Goal: Check status: Check status

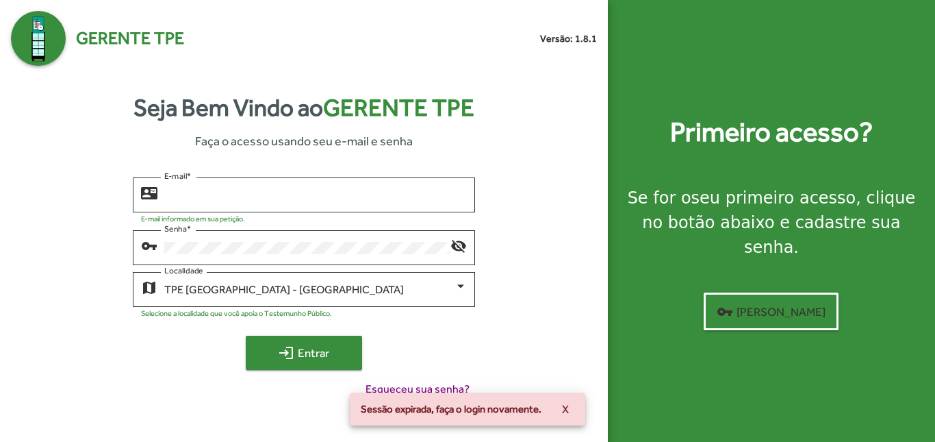
type input "**********"
click at [295, 350] on span "login Entrar" at bounding box center [304, 352] width 92 height 25
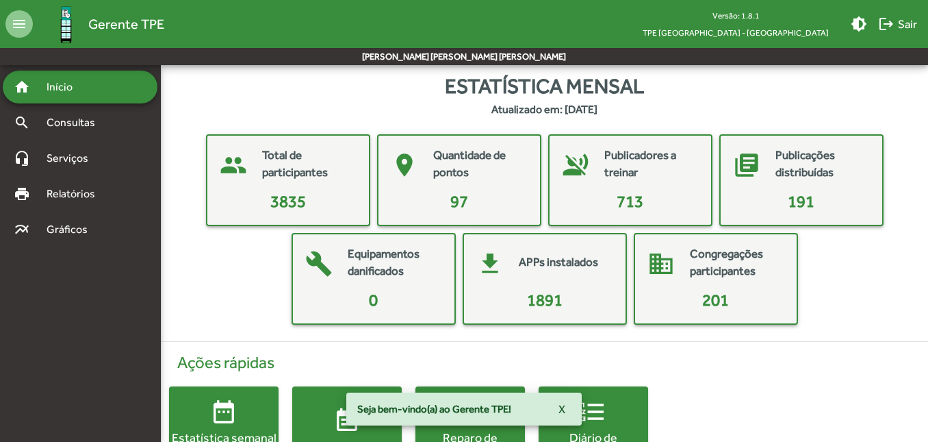
scroll to position [61, 0]
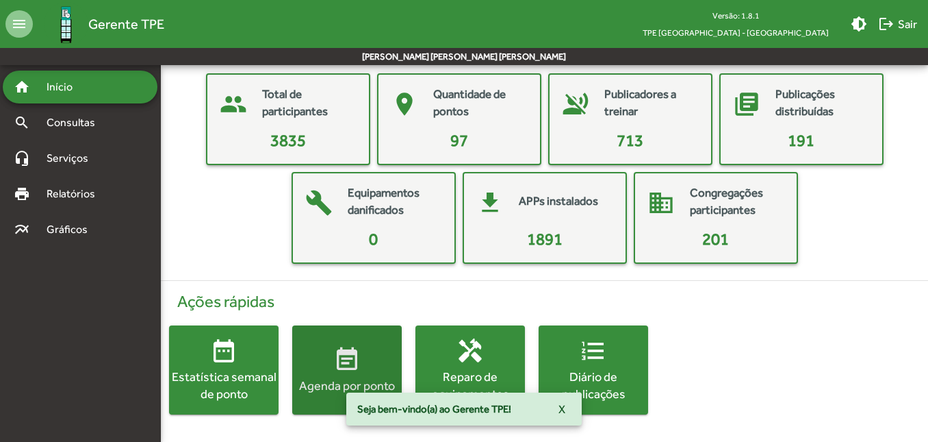
click at [342, 366] on mat-icon "event_note" at bounding box center [346, 359] width 27 height 27
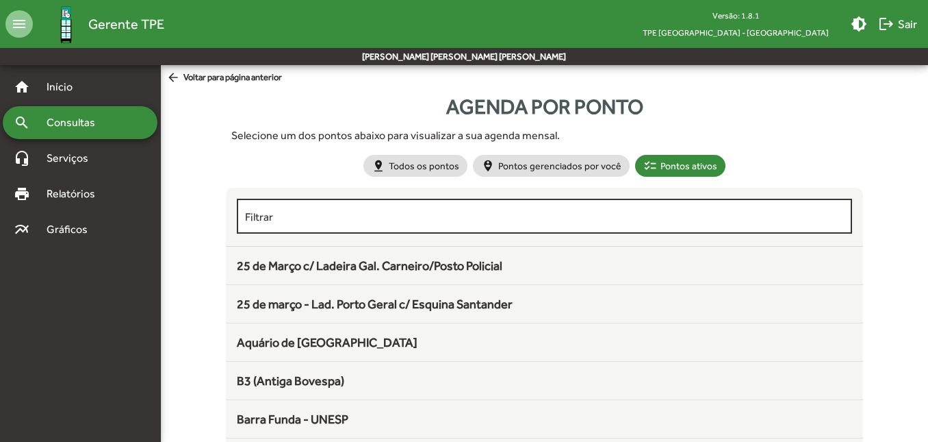
click at [320, 224] on div "Filtrar" at bounding box center [544, 215] width 598 height 38
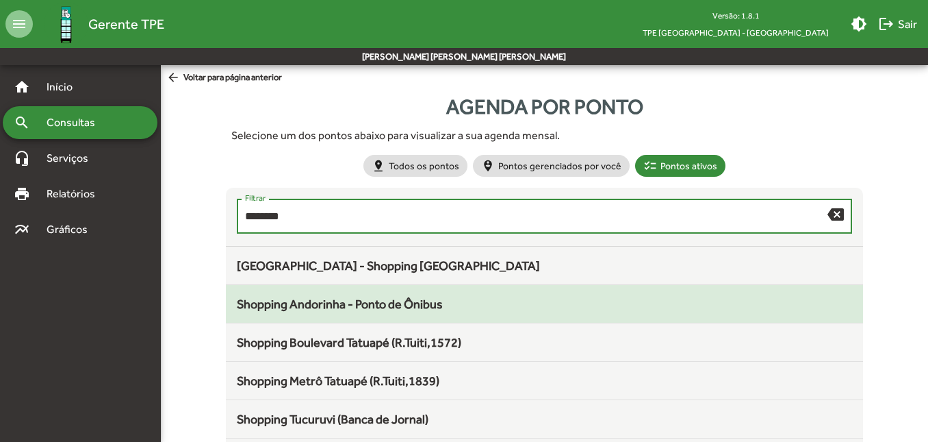
type input "********"
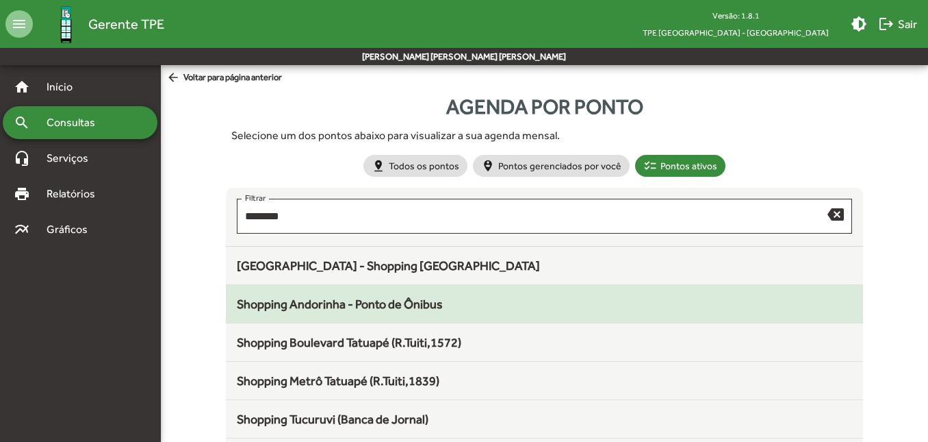
click at [353, 304] on span "Shopping Andorinha - Ponto de Ônibus" at bounding box center [340, 303] width 206 height 14
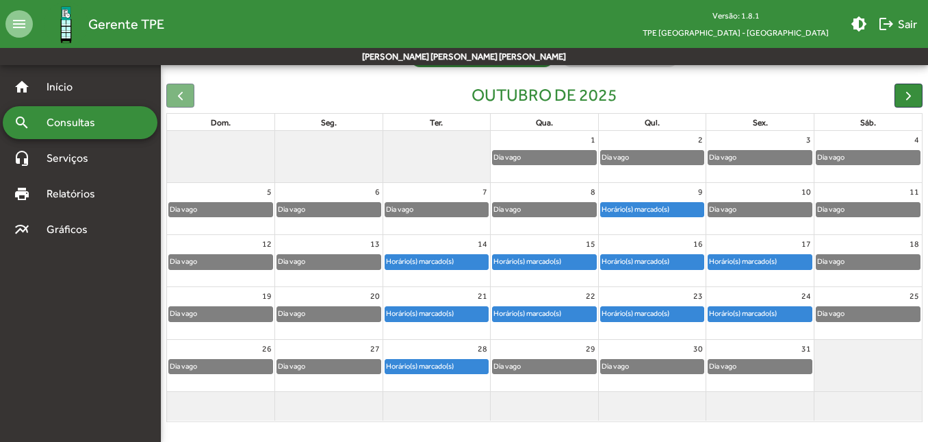
scroll to position [125, 0]
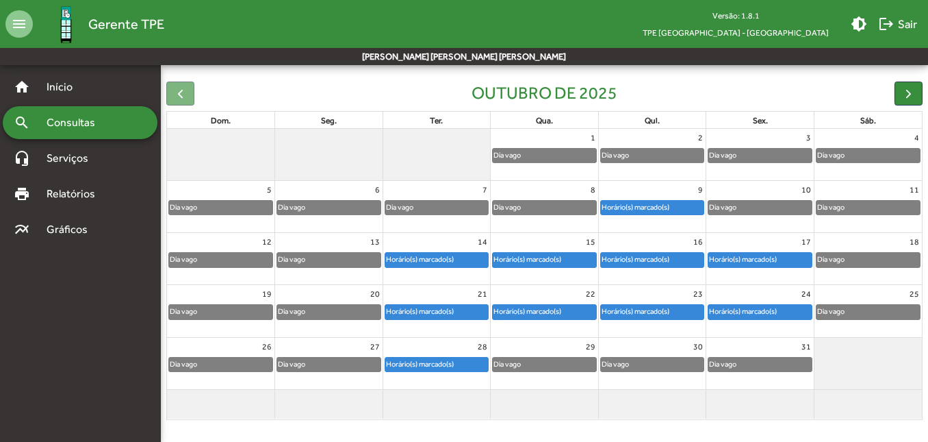
click at [670, 260] on div "Horário(s) marcado(s)" at bounding box center [635, 259] width 69 height 13
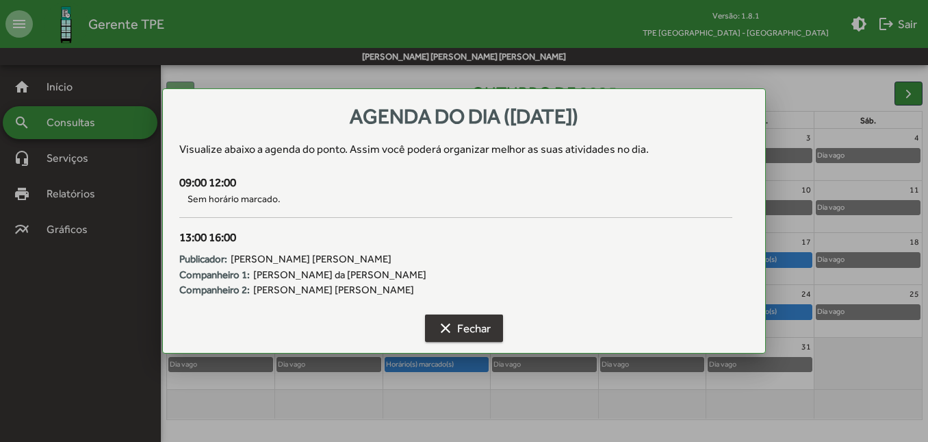
click at [472, 325] on span "clear Fechar" at bounding box center [464, 328] width 53 height 25
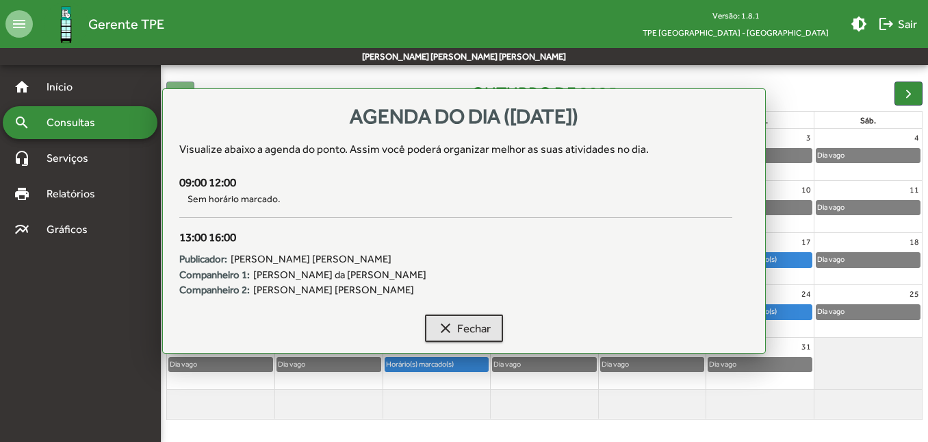
scroll to position [125, 0]
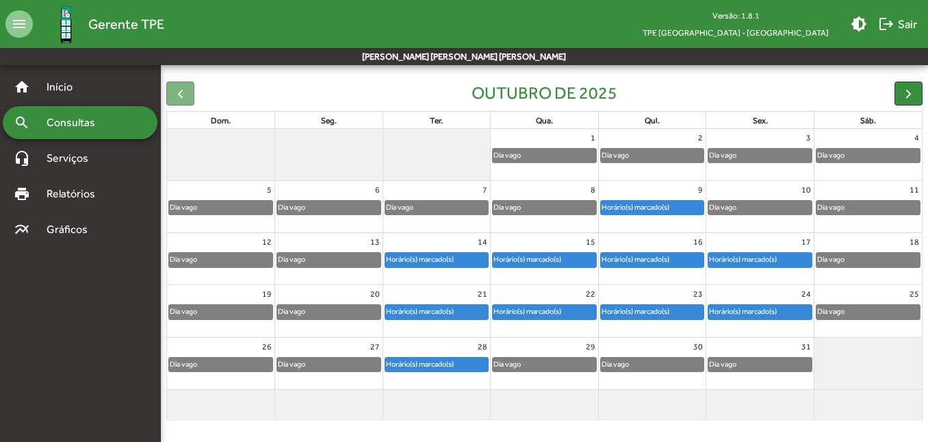
click at [736, 260] on div "Horário(s) marcado(s)" at bounding box center [743, 259] width 69 height 13
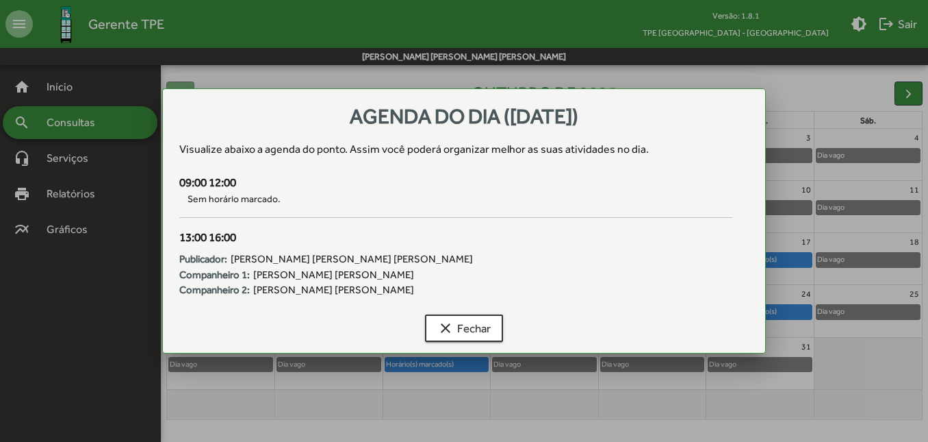
scroll to position [0, 0]
click at [442, 331] on mat-icon "clear" at bounding box center [446, 328] width 16 height 16
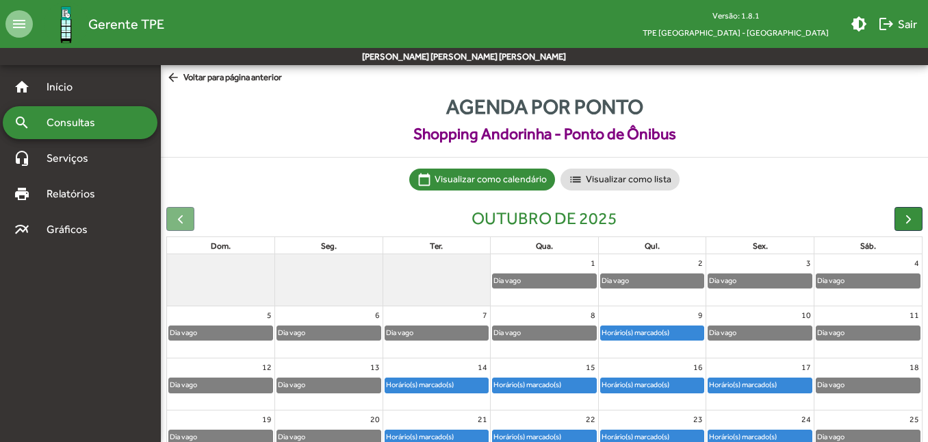
scroll to position [125, 0]
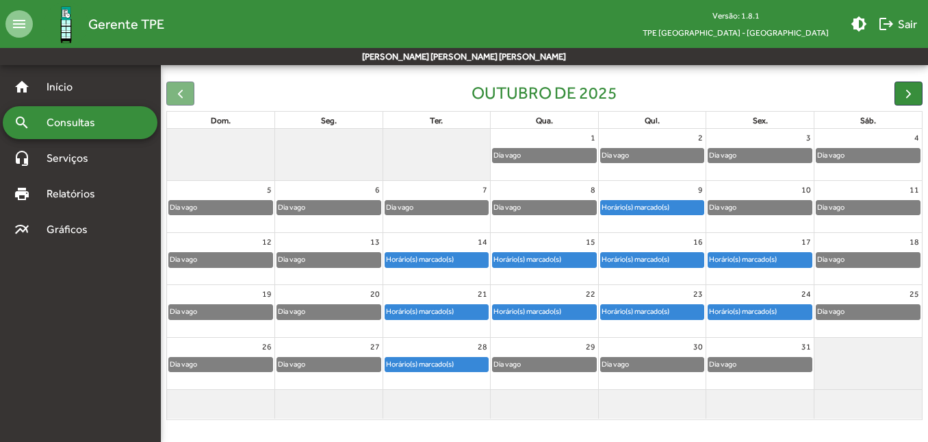
click at [438, 256] on div "Horário(s) marcado(s)" at bounding box center [419, 259] width 69 height 13
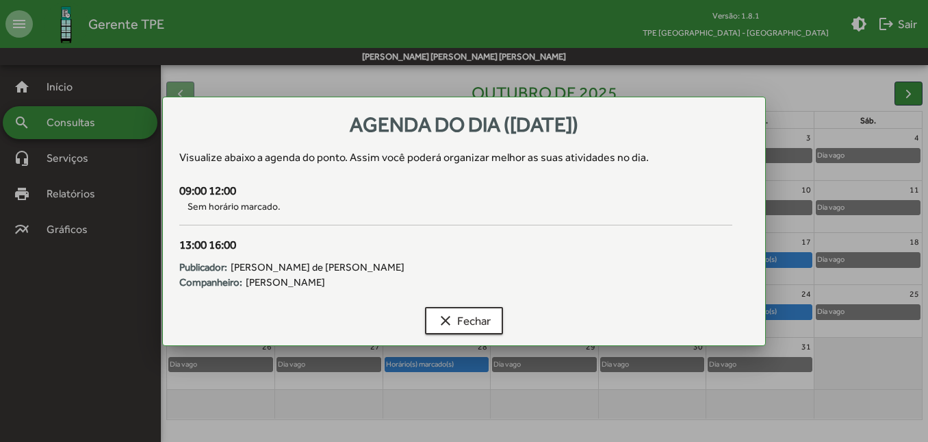
scroll to position [0, 0]
click at [481, 327] on span "clear Fechar" at bounding box center [464, 320] width 53 height 25
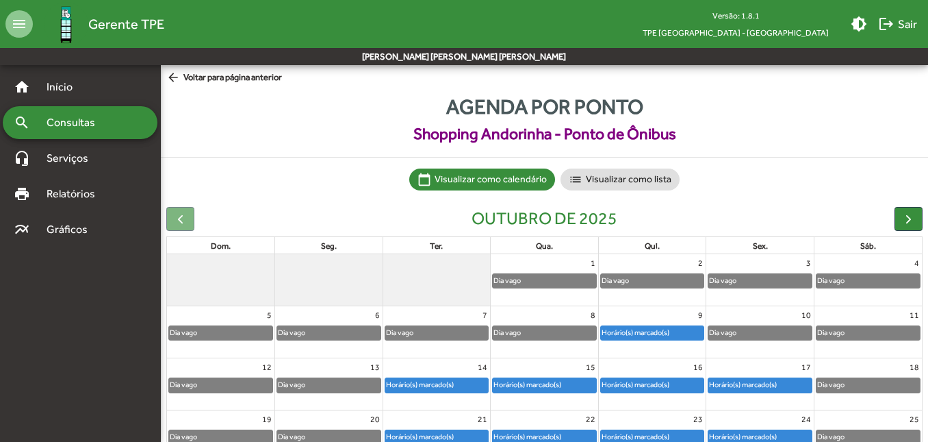
scroll to position [125, 0]
